Goal: Task Accomplishment & Management: Manage account settings

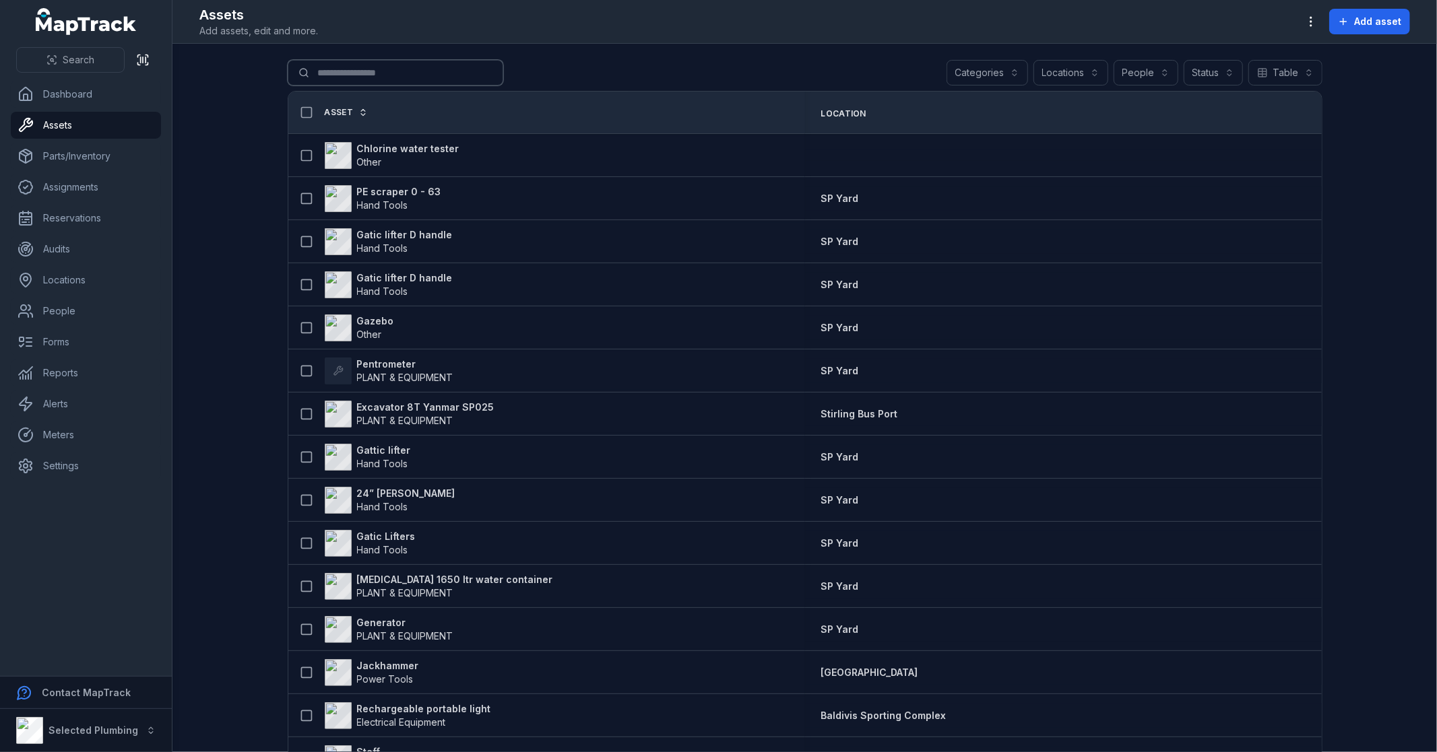
click at [334, 70] on input "Search for assets" at bounding box center [396, 73] width 216 height 26
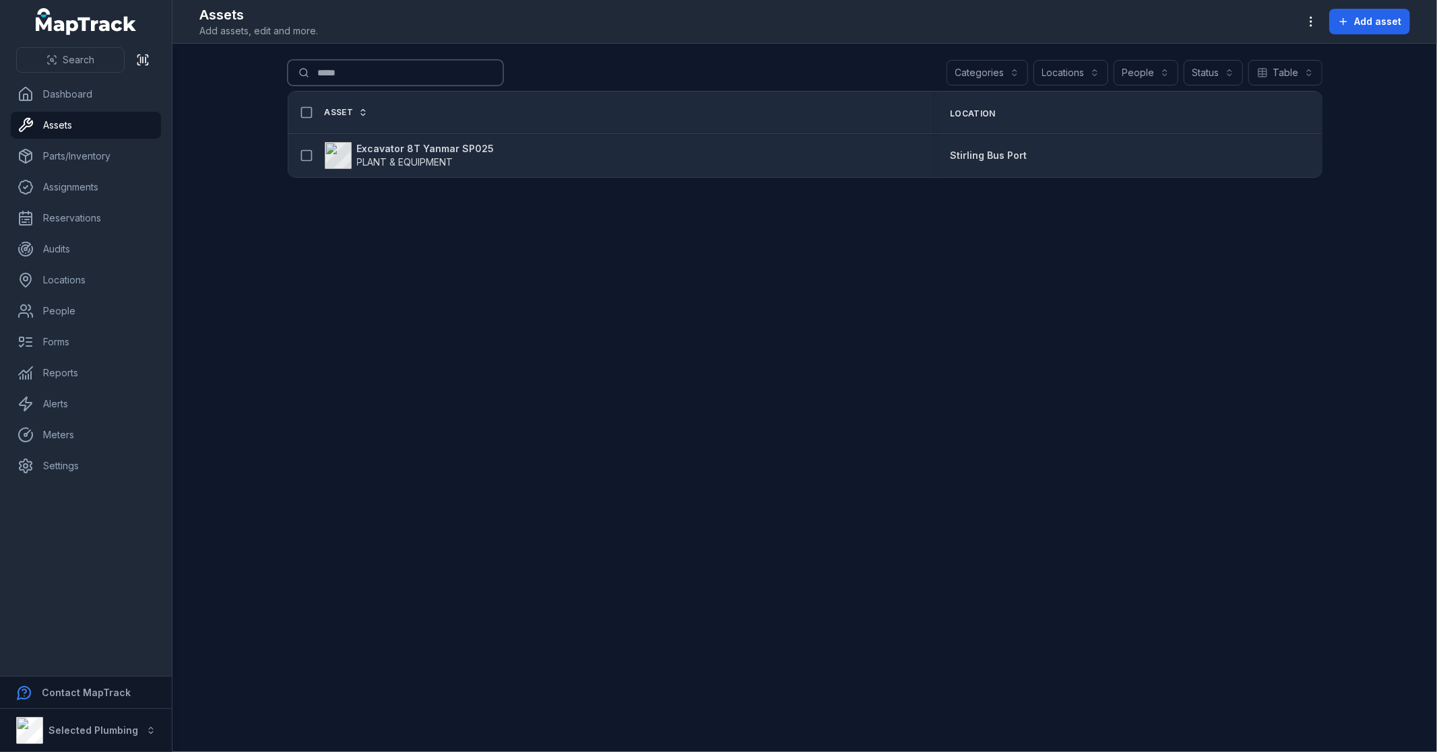
type input "*****"
click at [442, 146] on strong "Excavator 8T Yanmar SP025" at bounding box center [425, 148] width 137 height 13
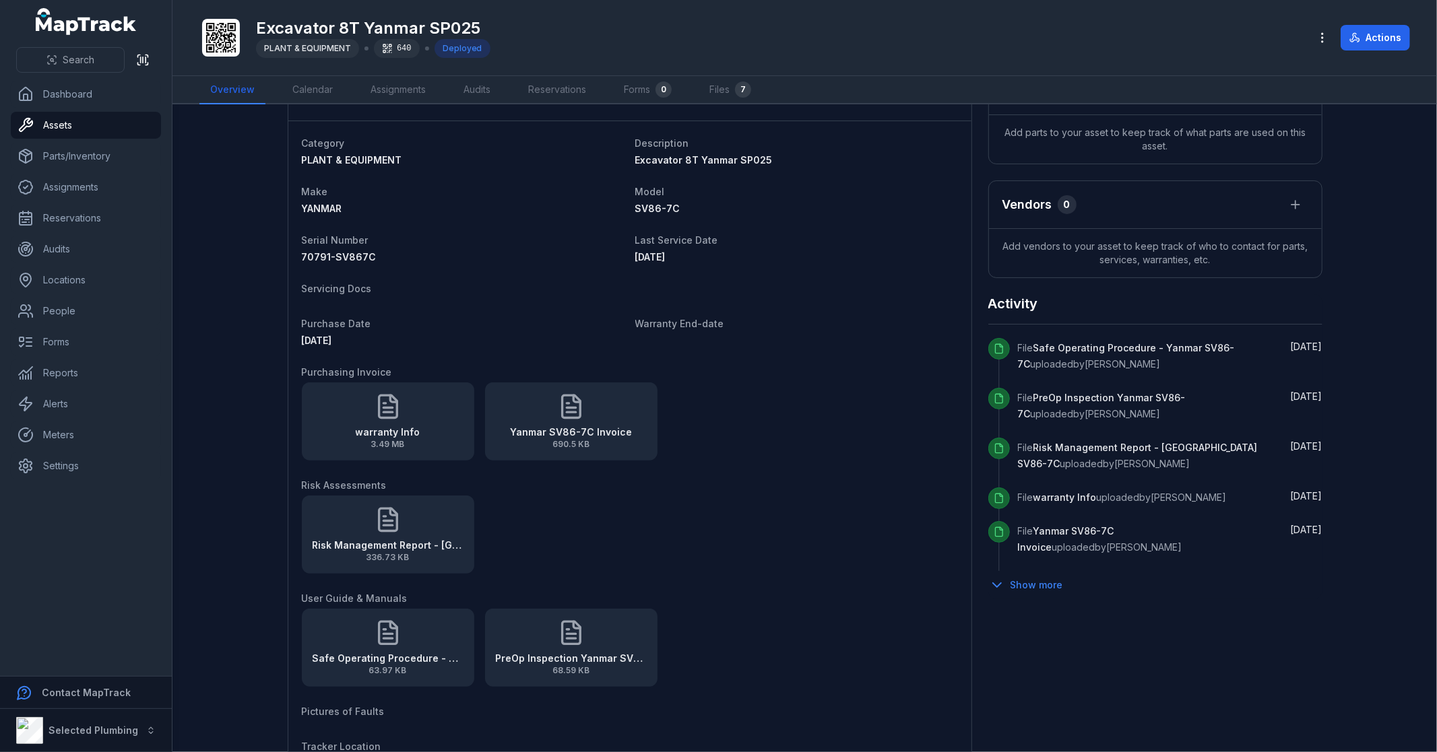
scroll to position [523, 0]
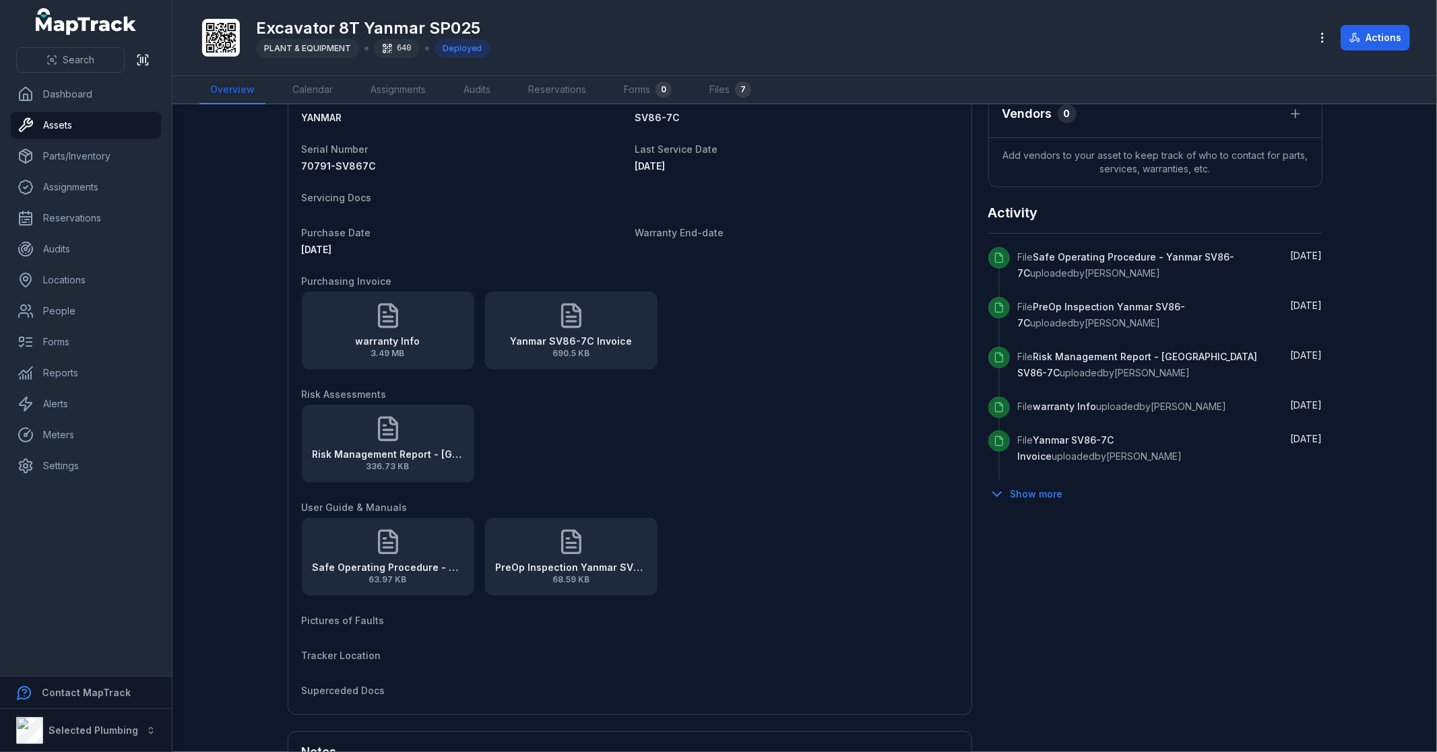
click at [577, 550] on icon at bounding box center [571, 542] width 27 height 27
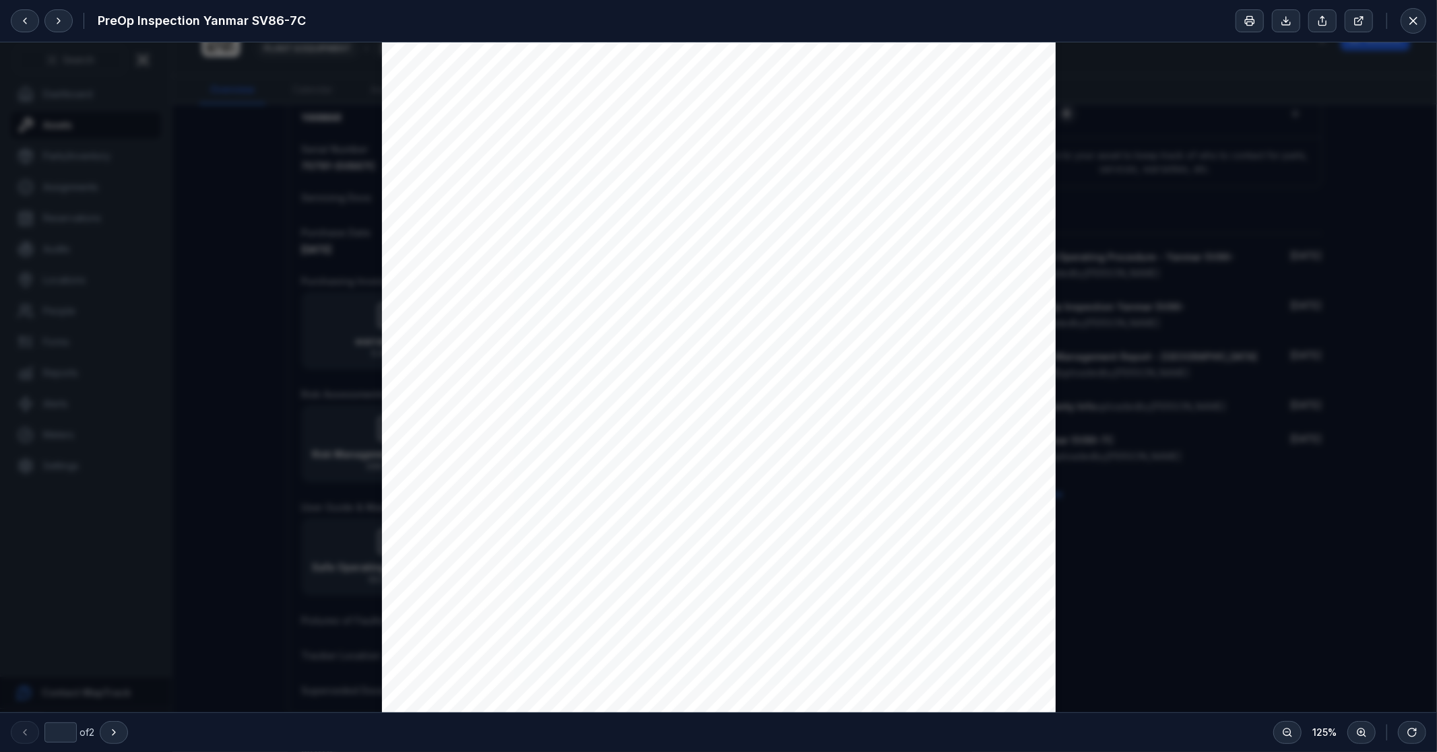
scroll to position [0, 0]
type input "*"
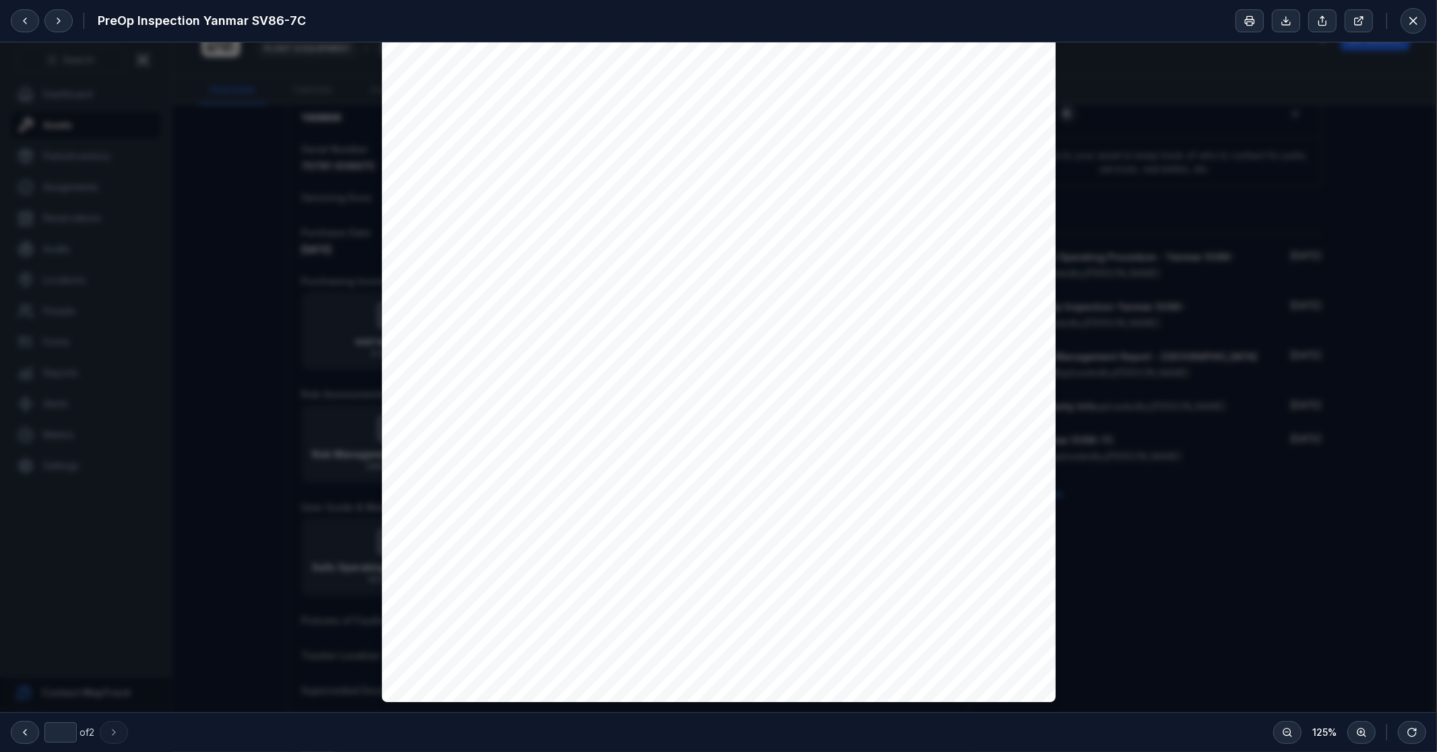
click at [1417, 18] on icon at bounding box center [1412, 20] width 13 height 13
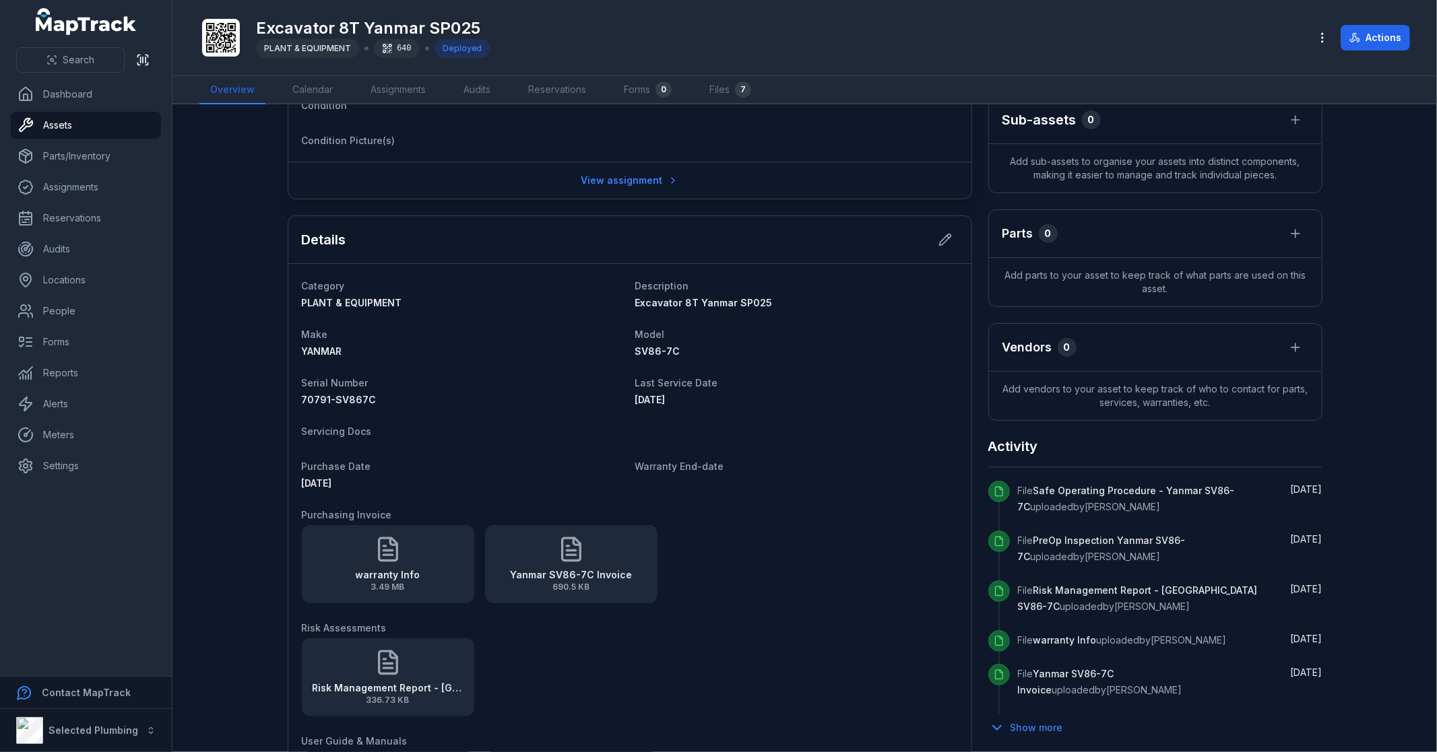
scroll to position [416, 0]
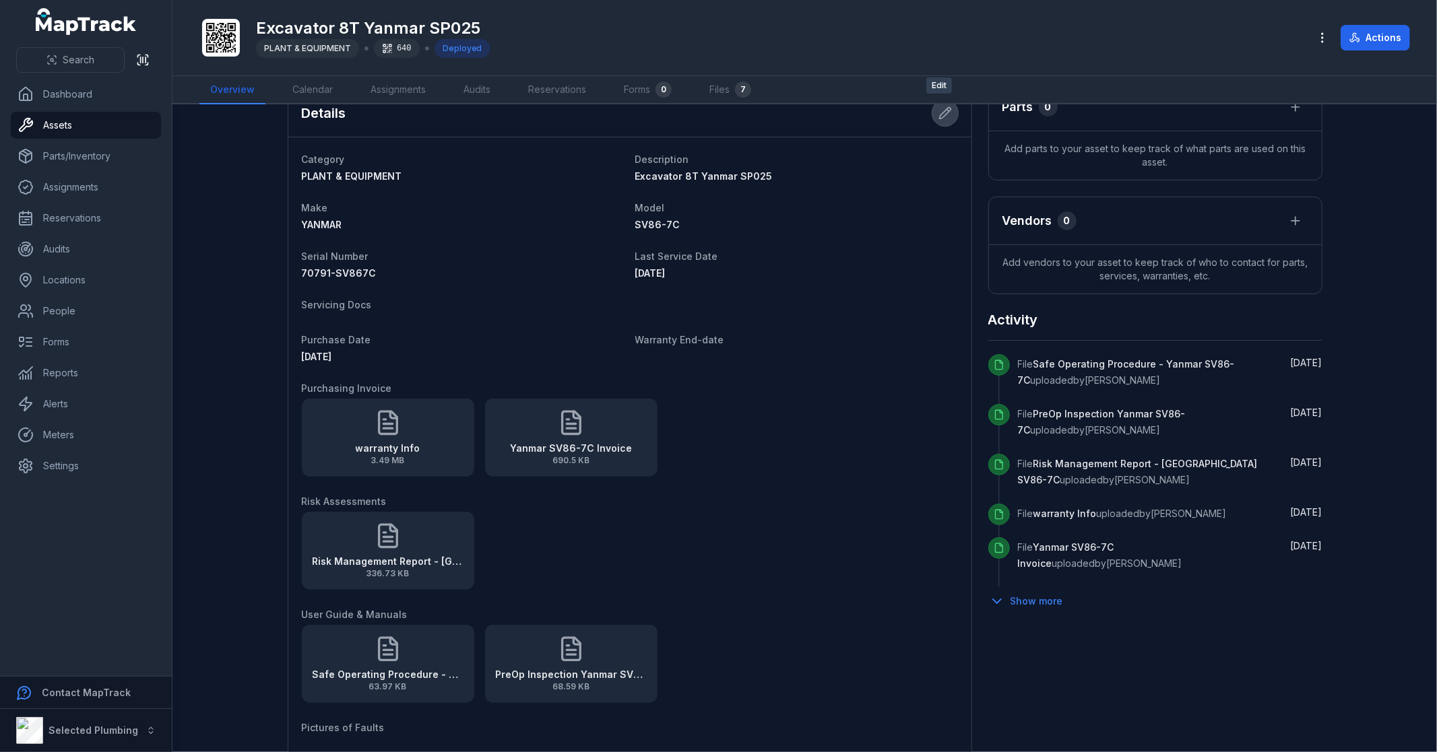
click at [939, 115] on icon at bounding box center [944, 113] width 11 height 11
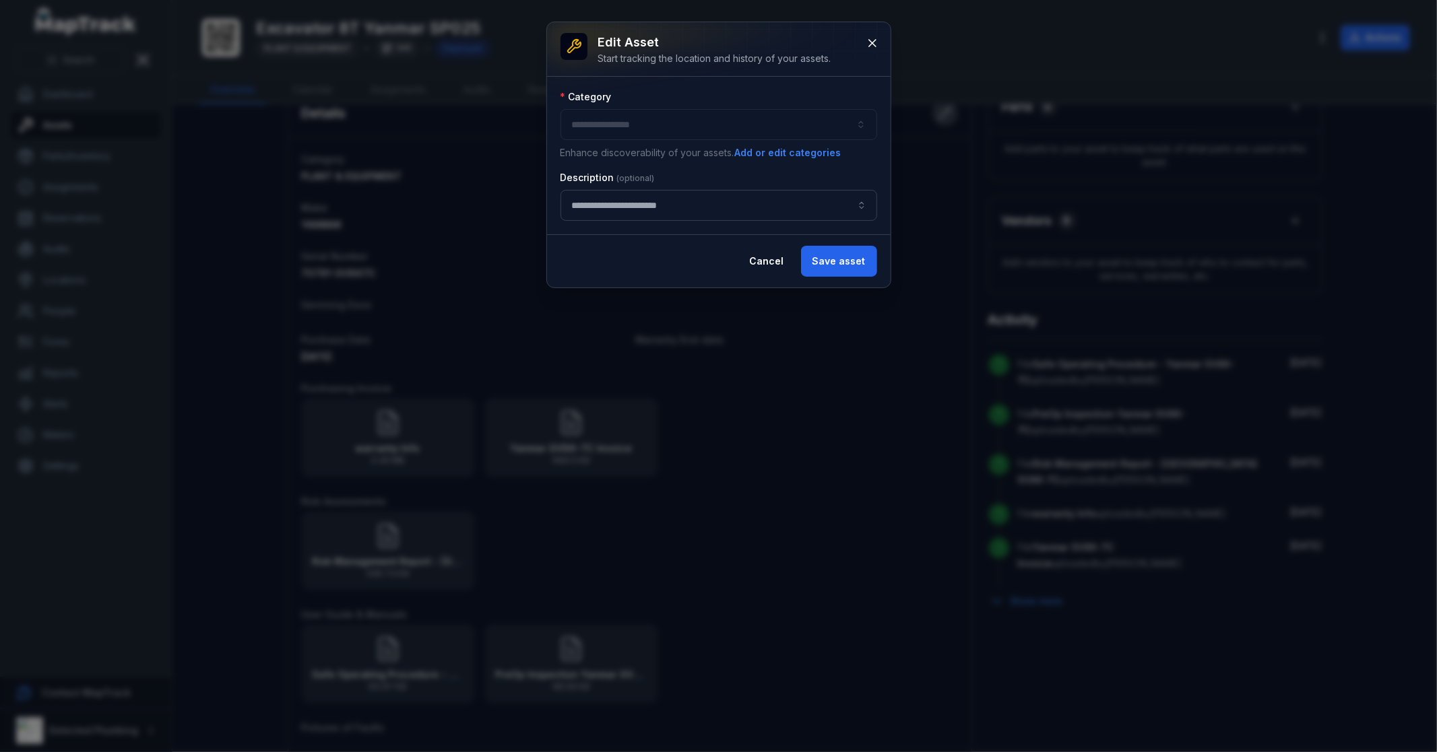
type input "**********"
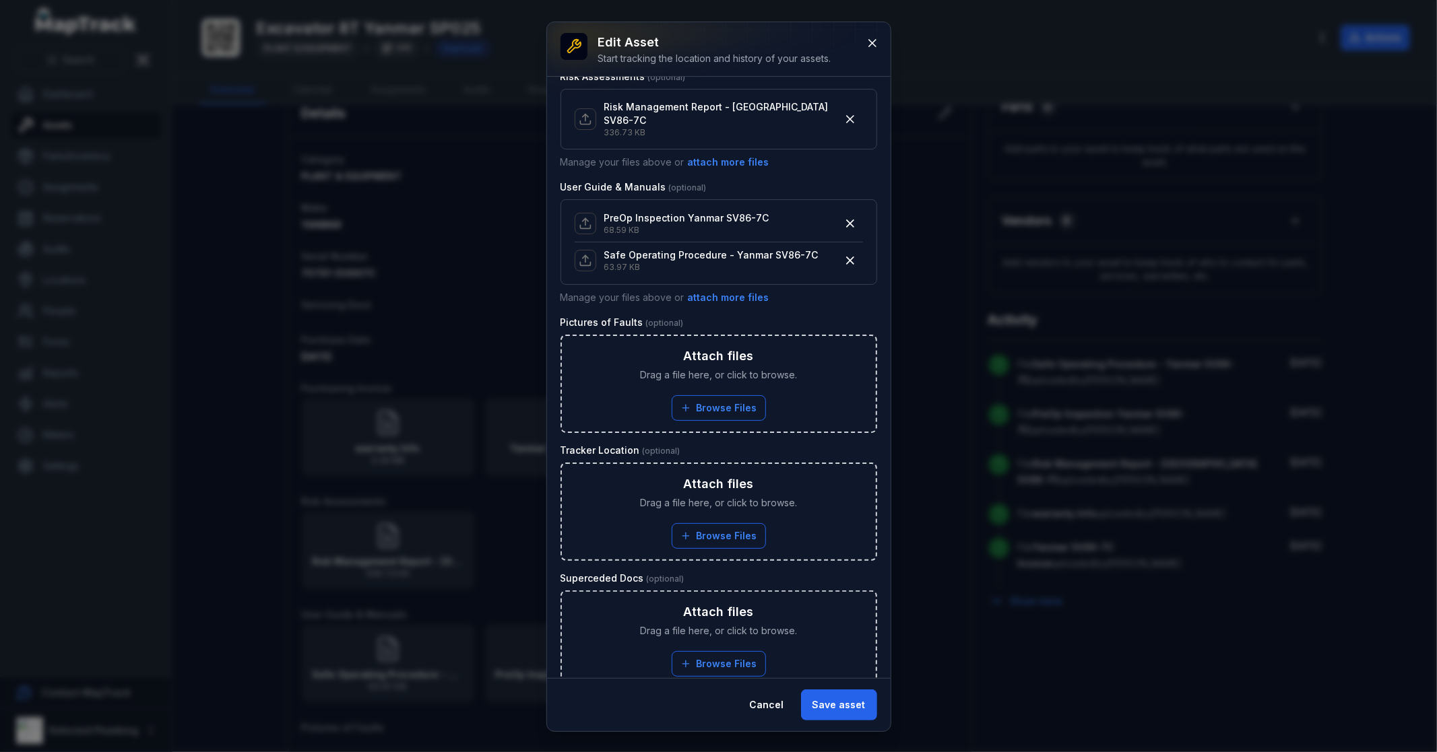
scroll to position [798, 0]
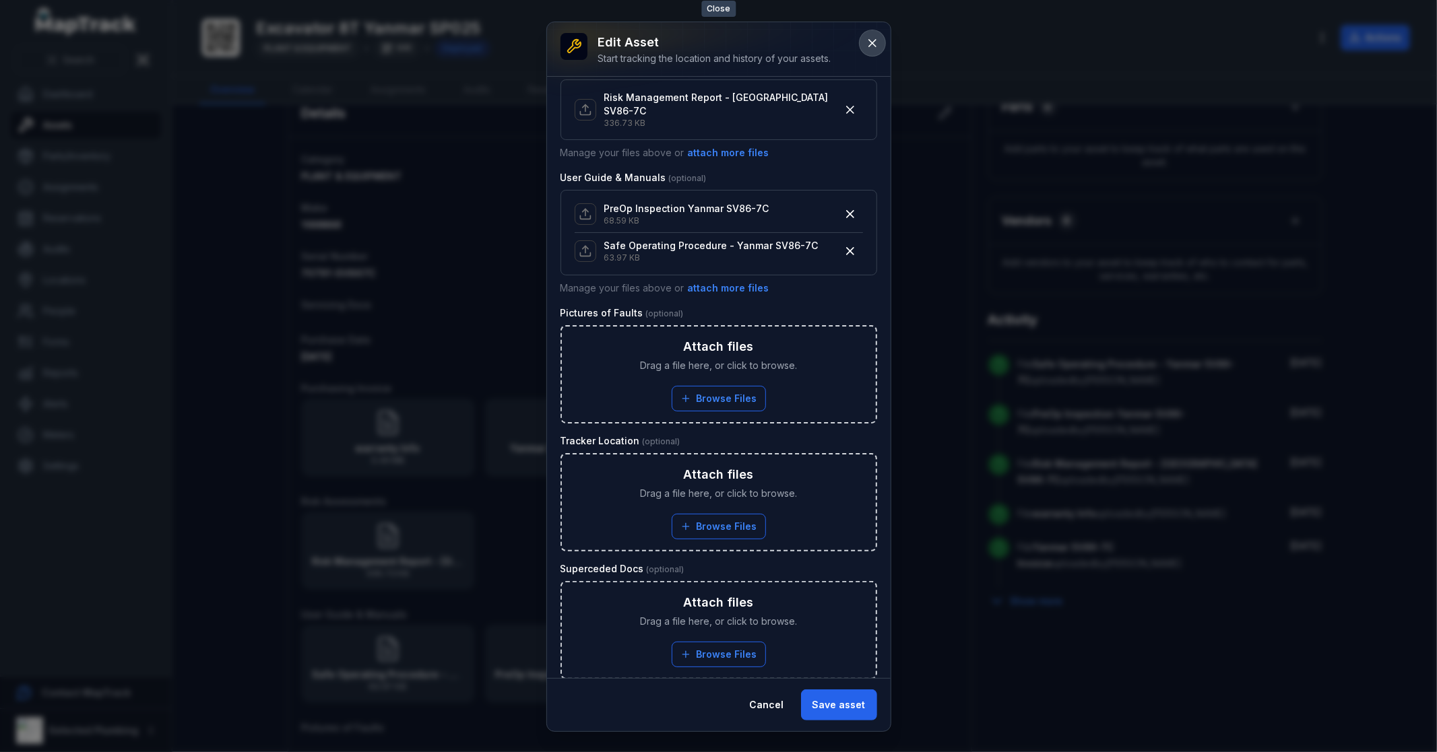
click at [876, 43] on icon at bounding box center [872, 42] width 13 height 13
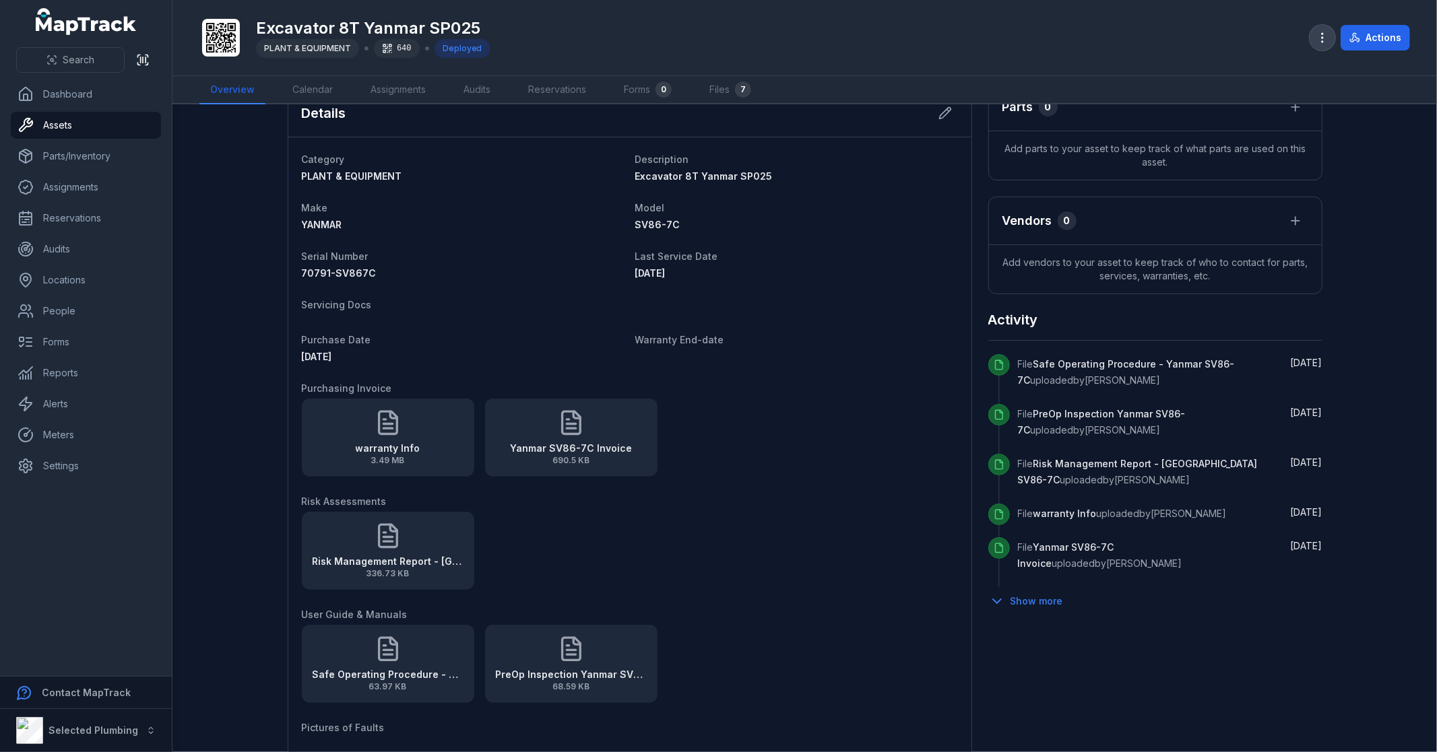
click at [1317, 37] on icon "button" at bounding box center [1321, 37] width 13 height 13
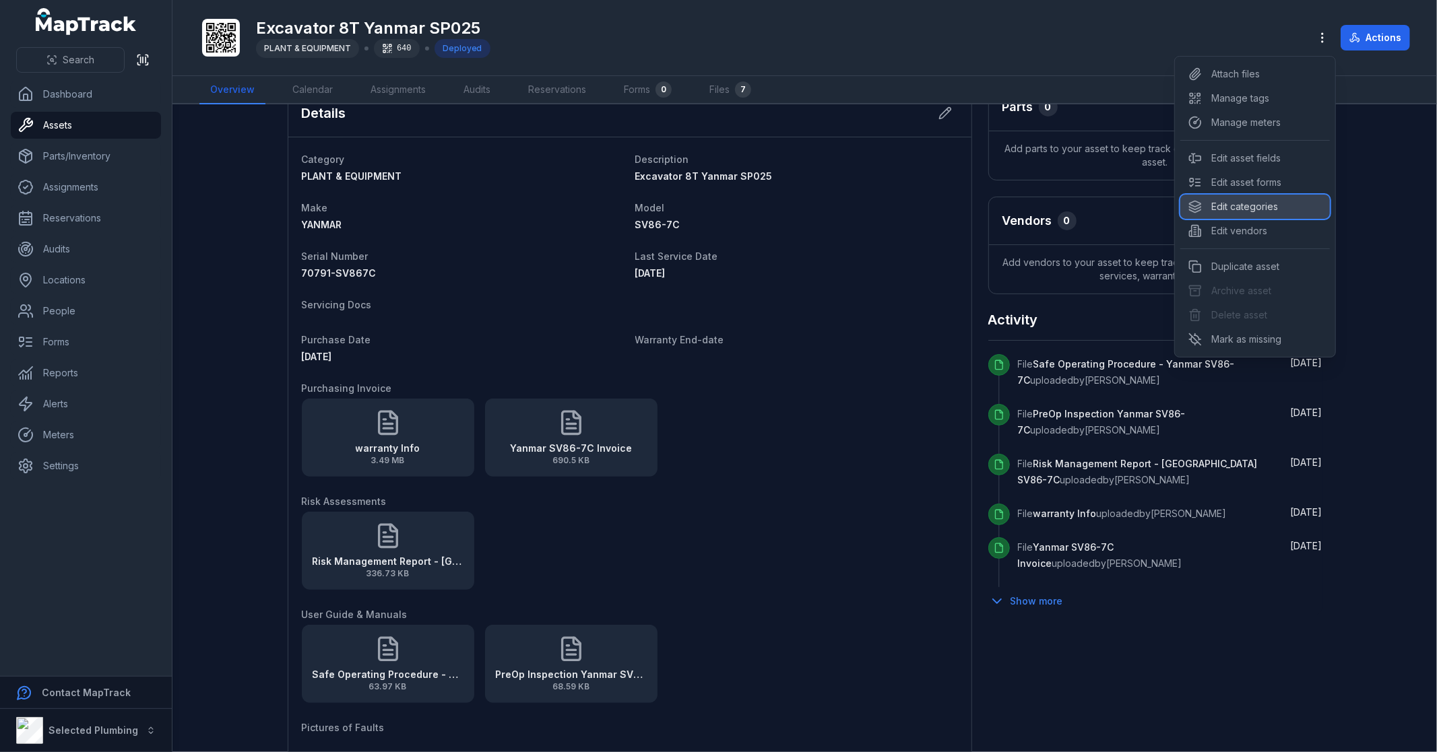
click at [1269, 203] on div "Edit categories" at bounding box center [1255, 207] width 150 height 24
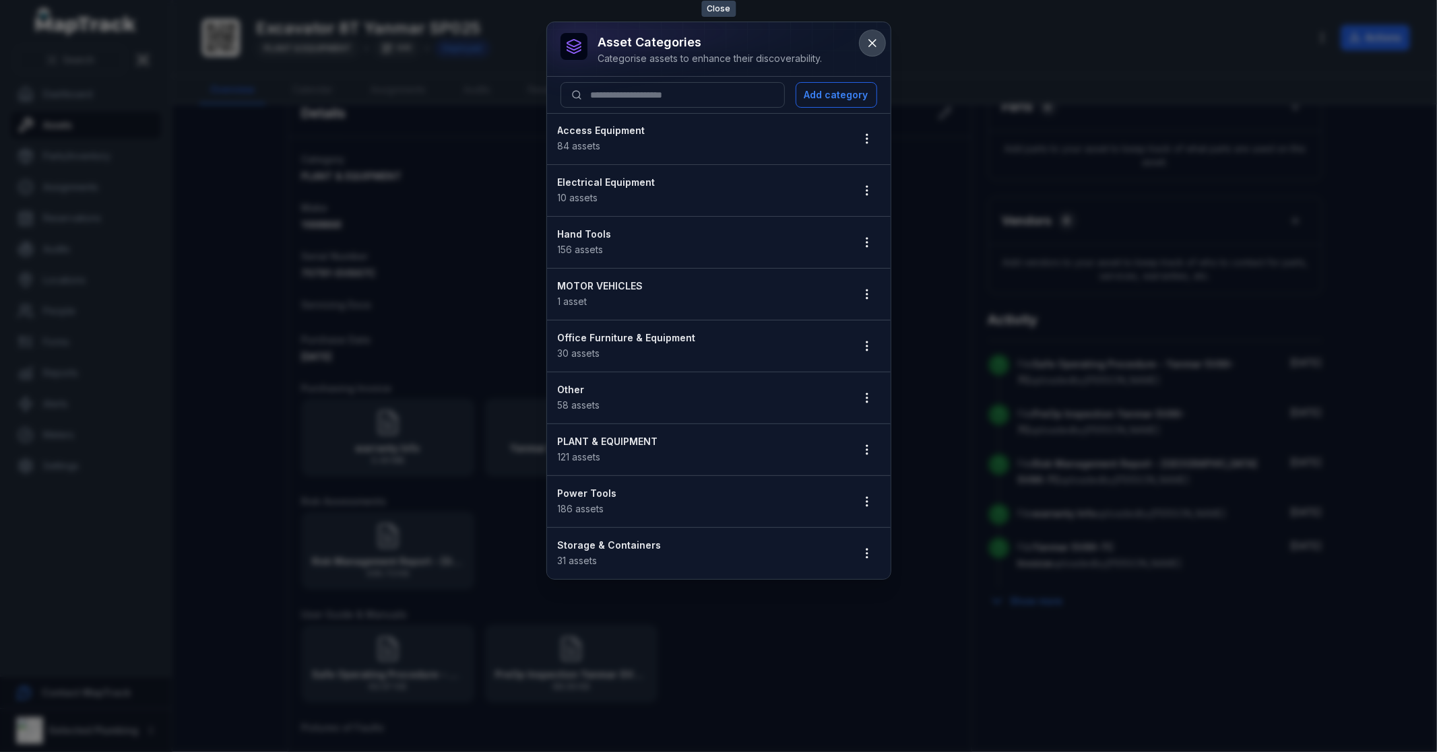
click at [870, 37] on icon at bounding box center [872, 42] width 13 height 13
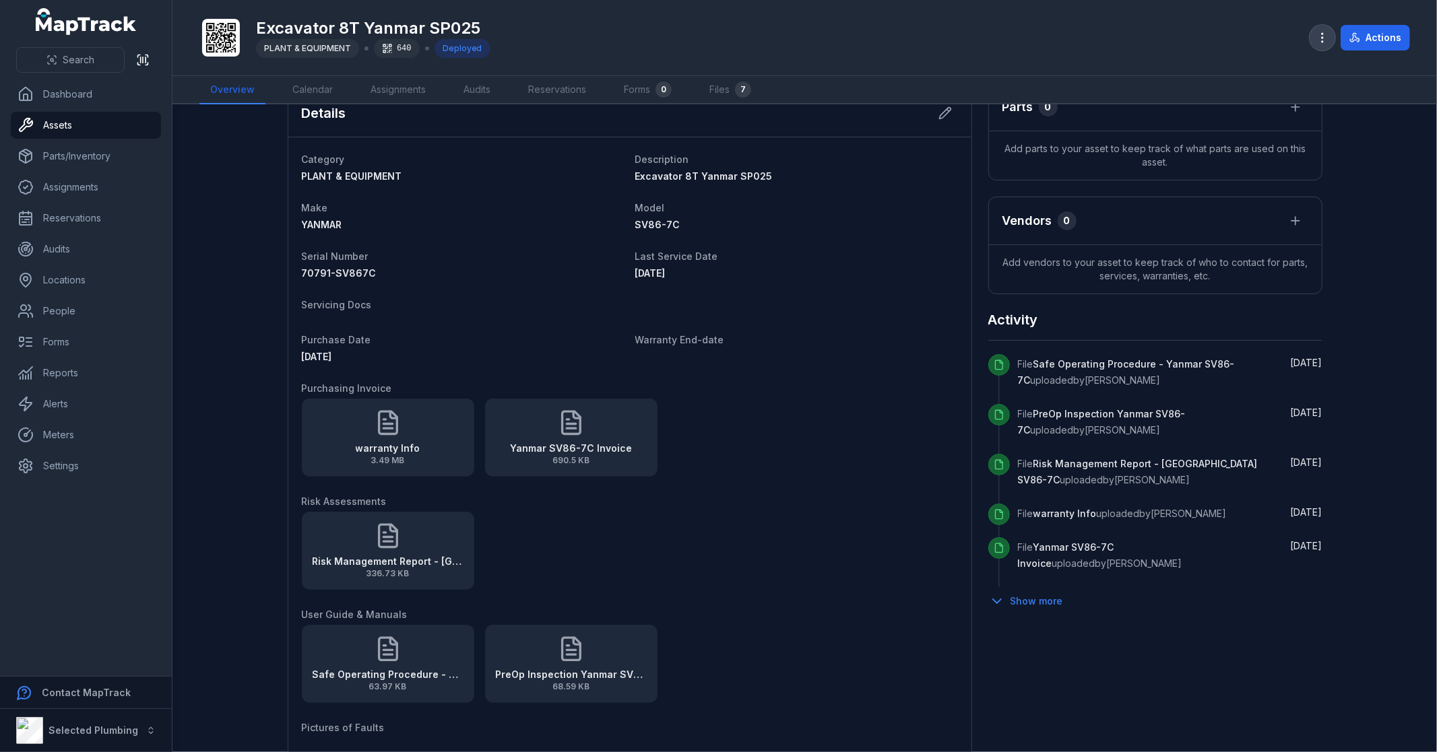
click at [1327, 36] on icon "button" at bounding box center [1321, 37] width 13 height 13
